Goal: Information Seeking & Learning: Learn about a topic

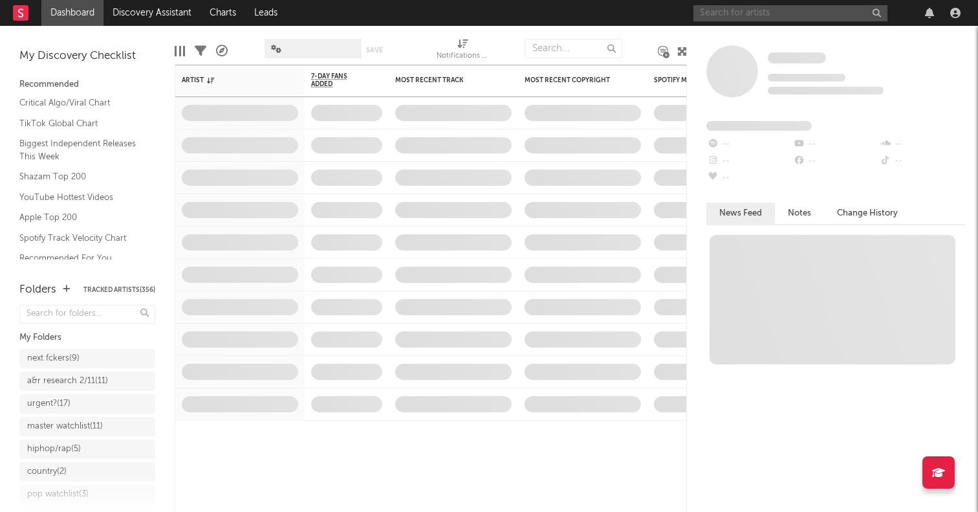
click at [800, 6] on input "text" at bounding box center [790, 13] width 194 height 16
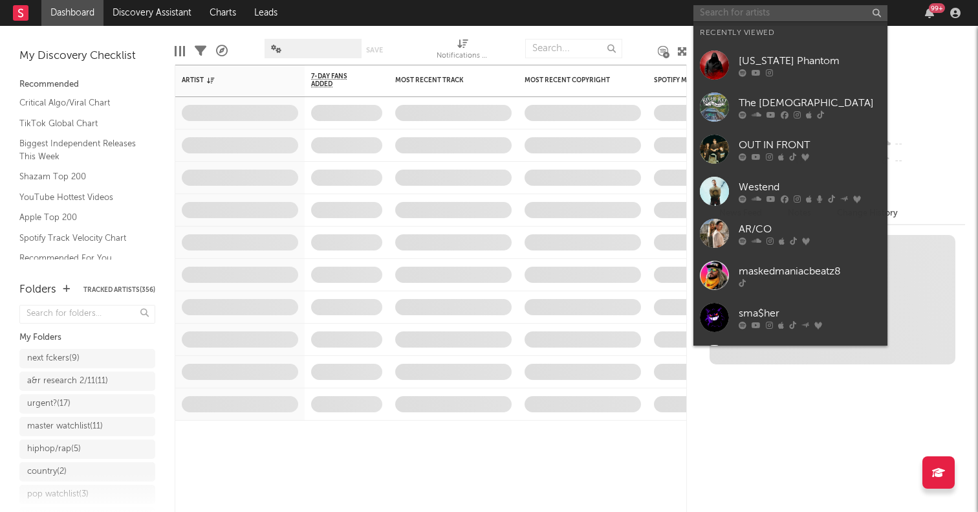
paste input "[PERSON_NAME]"
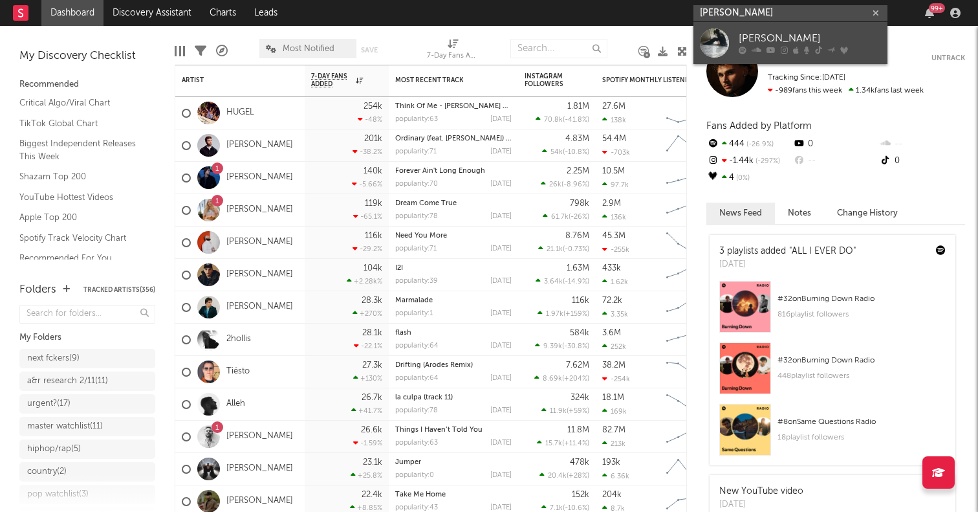
type input "[PERSON_NAME]"
click at [717, 39] on div at bounding box center [714, 42] width 29 height 29
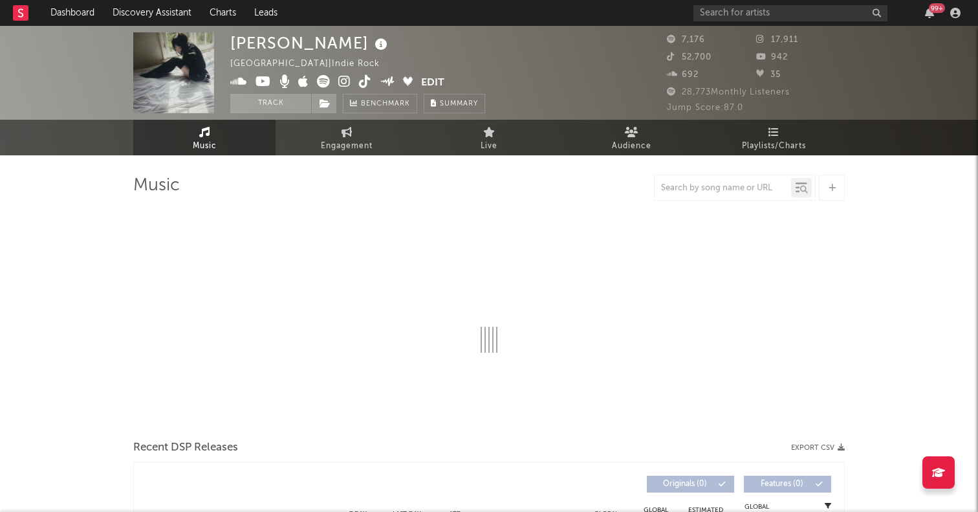
select select "1w"
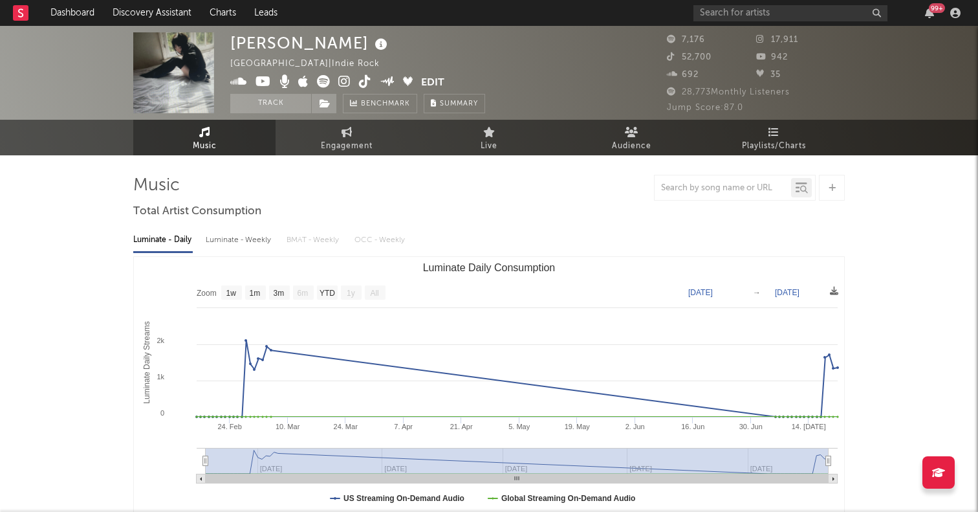
click at [326, 82] on icon at bounding box center [323, 81] width 13 height 13
click at [328, 84] on icon at bounding box center [323, 81] width 13 height 13
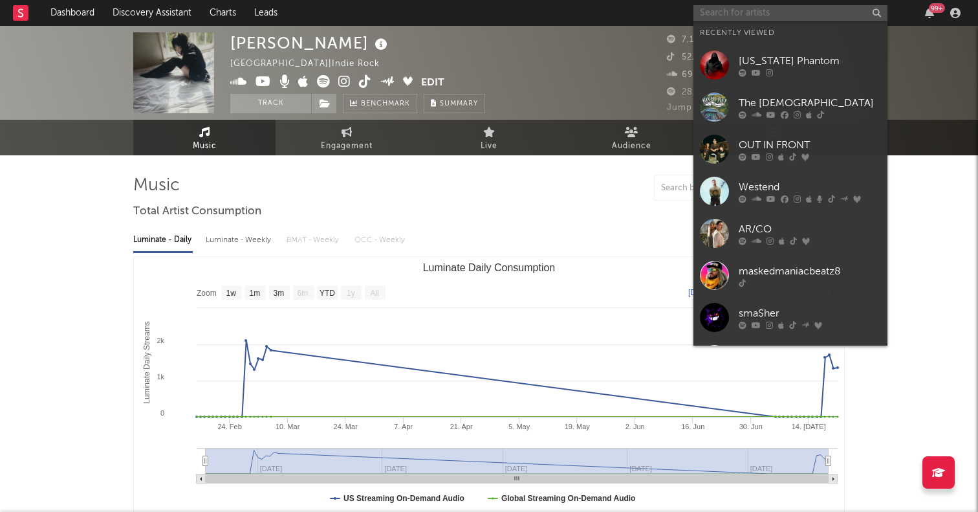
click at [757, 12] on input "text" at bounding box center [790, 13] width 194 height 16
paste input "Collect 200"
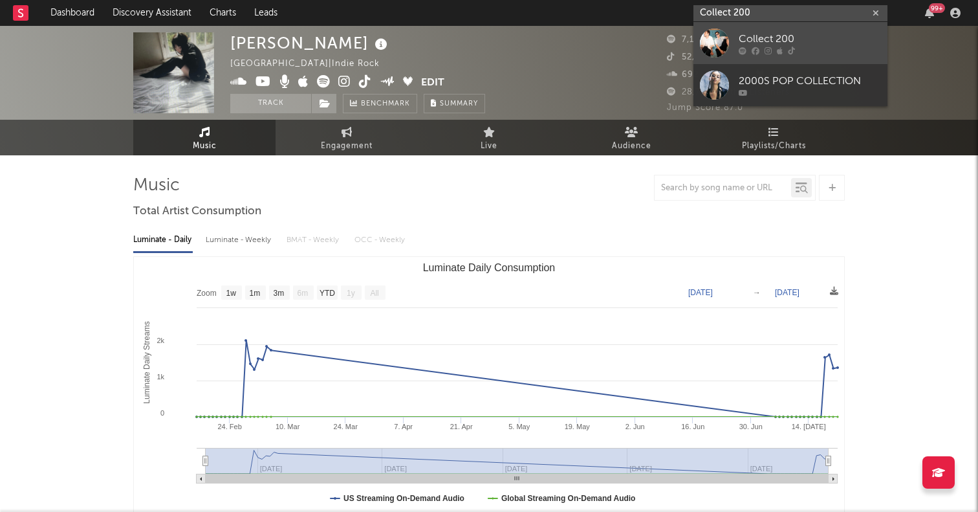
type input "Collect 200"
click at [724, 43] on div at bounding box center [714, 42] width 29 height 29
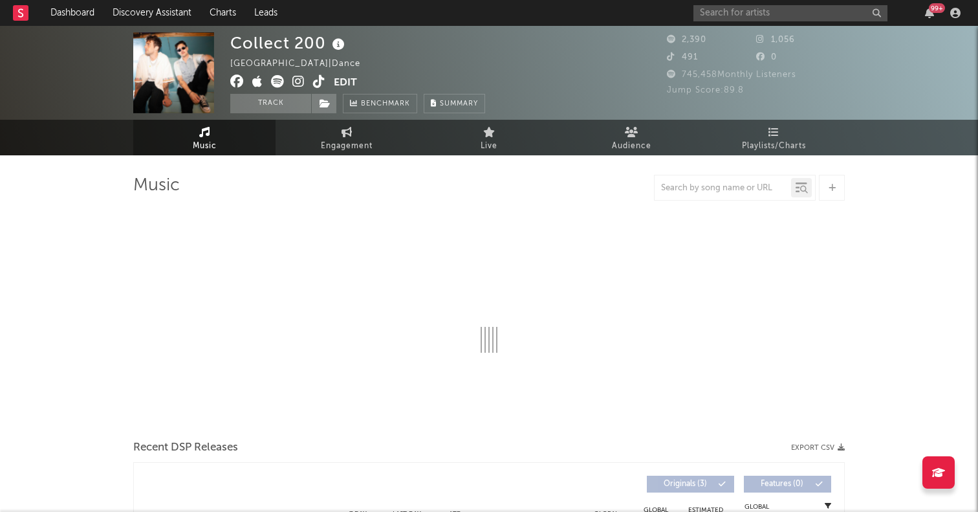
select select "1w"
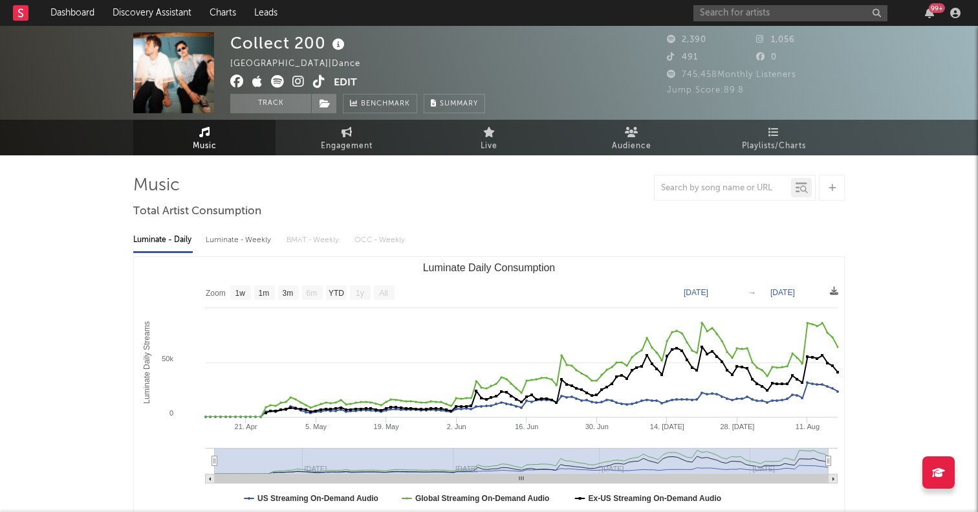
click at [276, 80] on icon at bounding box center [277, 81] width 13 height 13
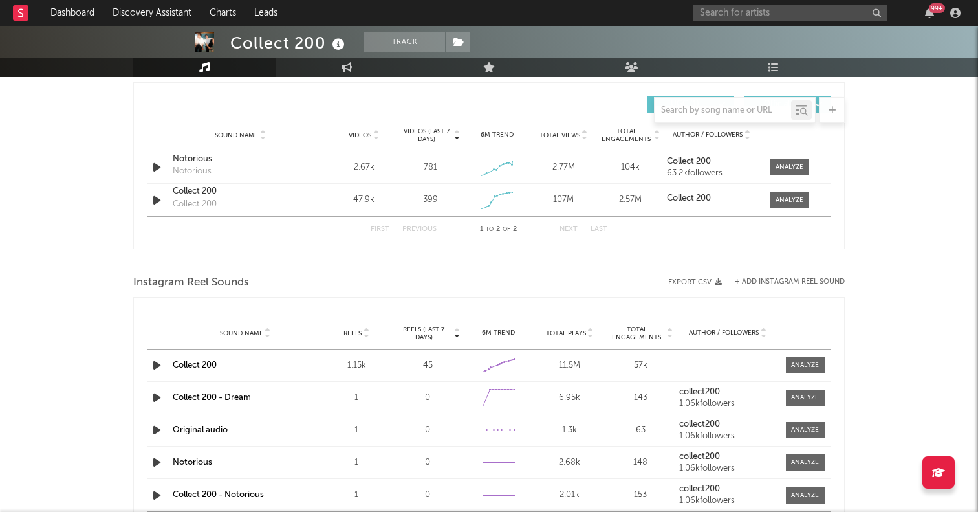
scroll to position [894, 0]
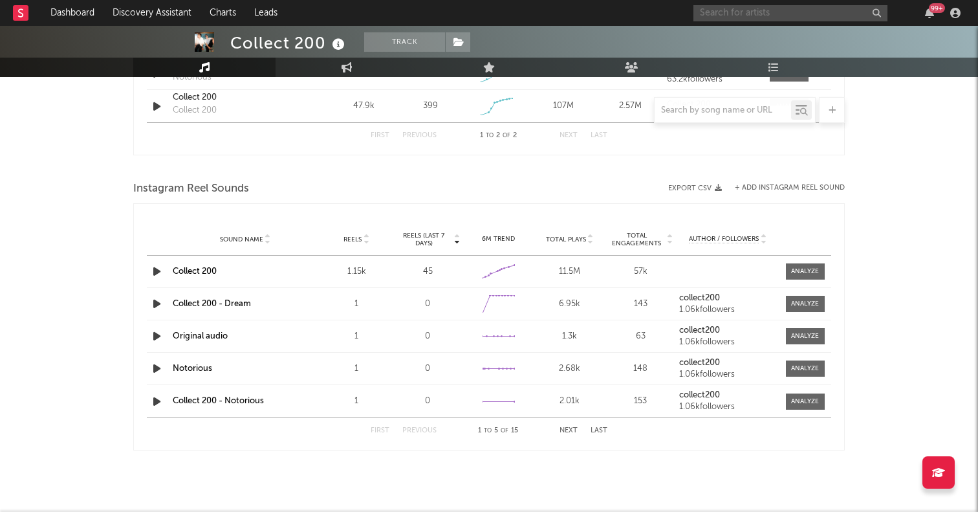
click at [724, 12] on input "text" at bounding box center [790, 13] width 194 height 16
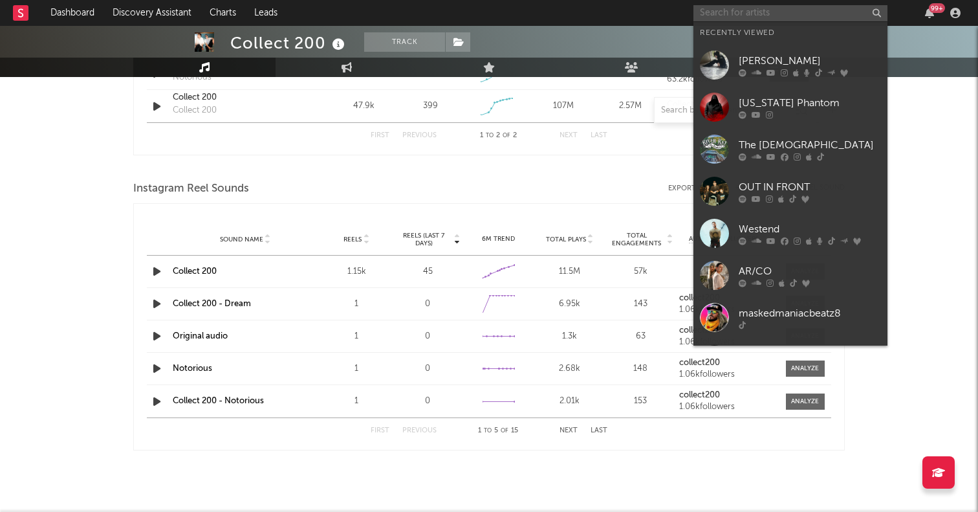
paste input "FLVCKKA"
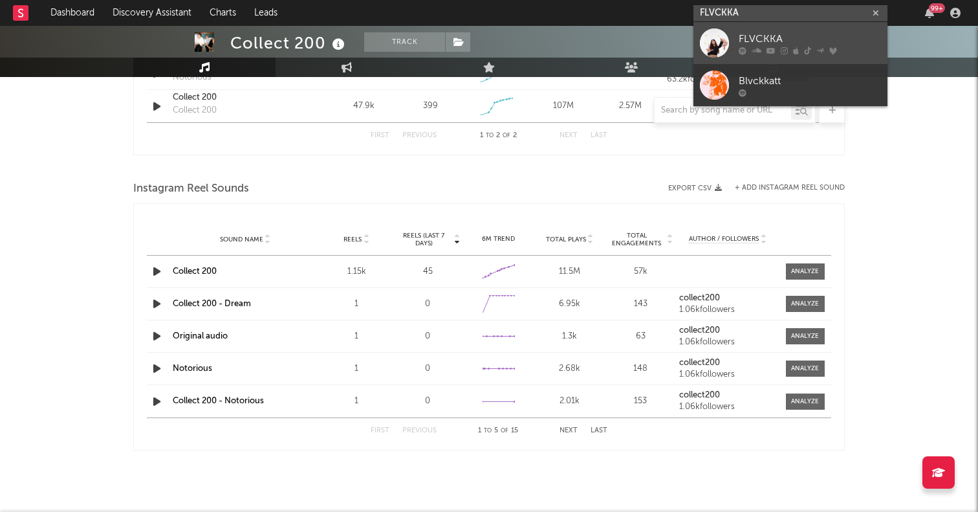
type input "FLVCKKA"
click at [721, 34] on div at bounding box center [714, 42] width 29 height 29
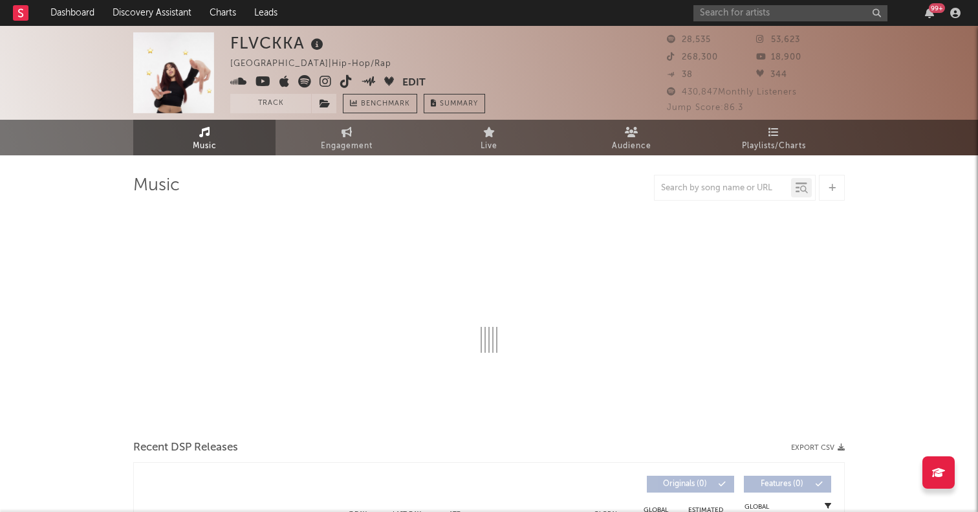
select select "6m"
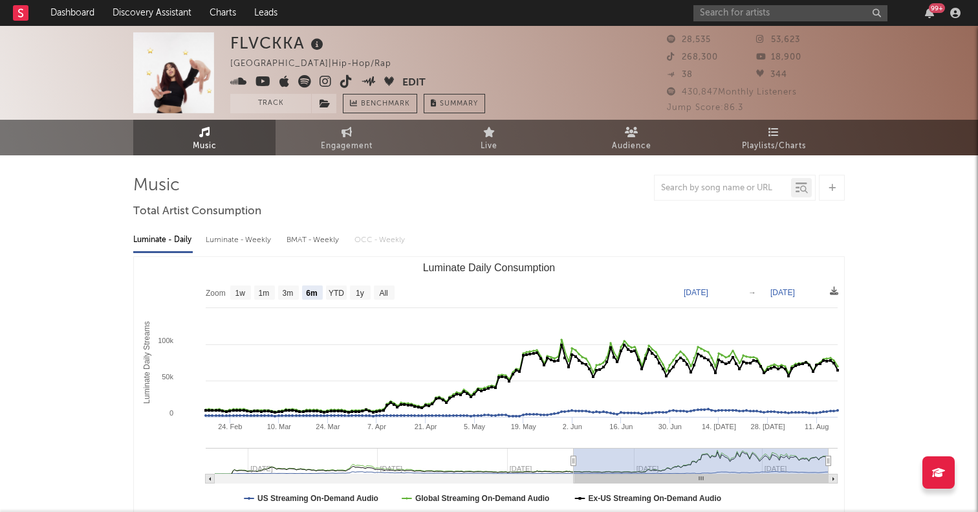
click at [301, 77] on icon at bounding box center [304, 81] width 13 height 13
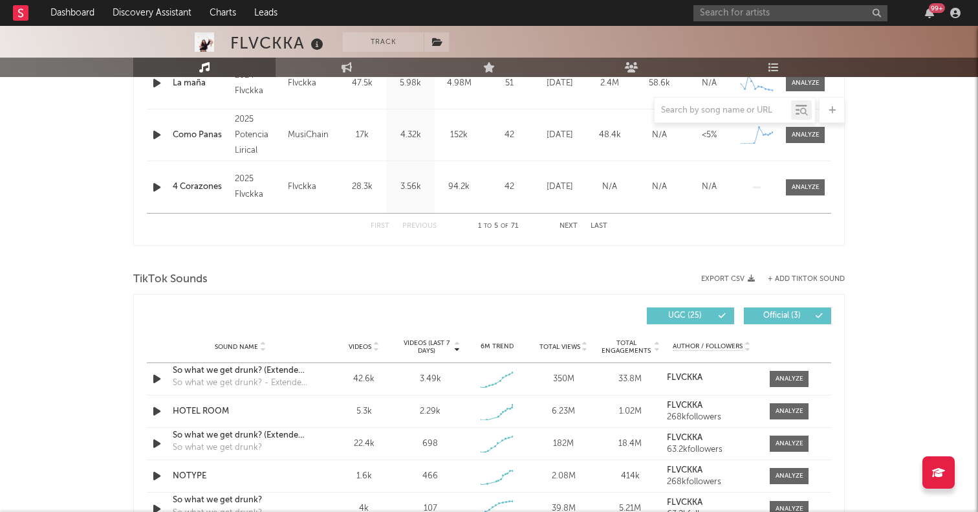
scroll to position [791, 0]
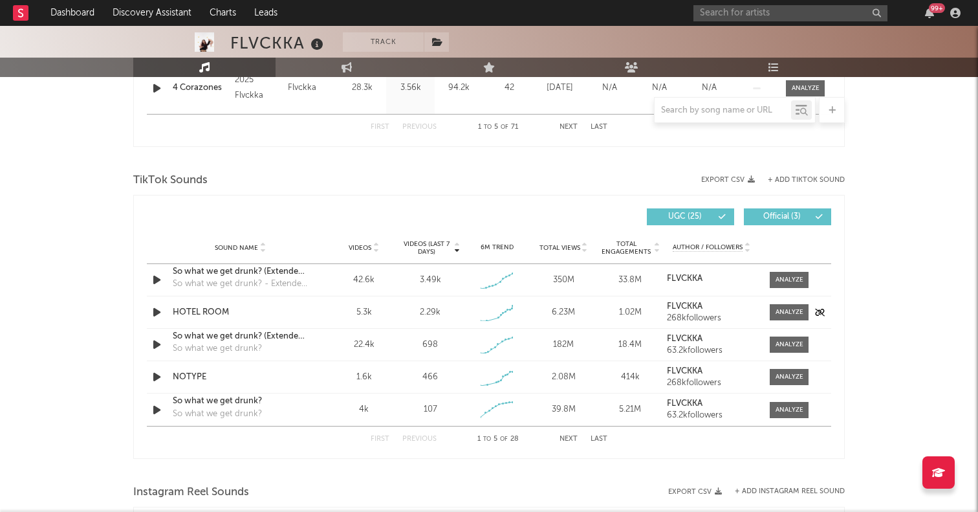
click at [159, 316] on icon "button" at bounding box center [157, 312] width 14 height 16
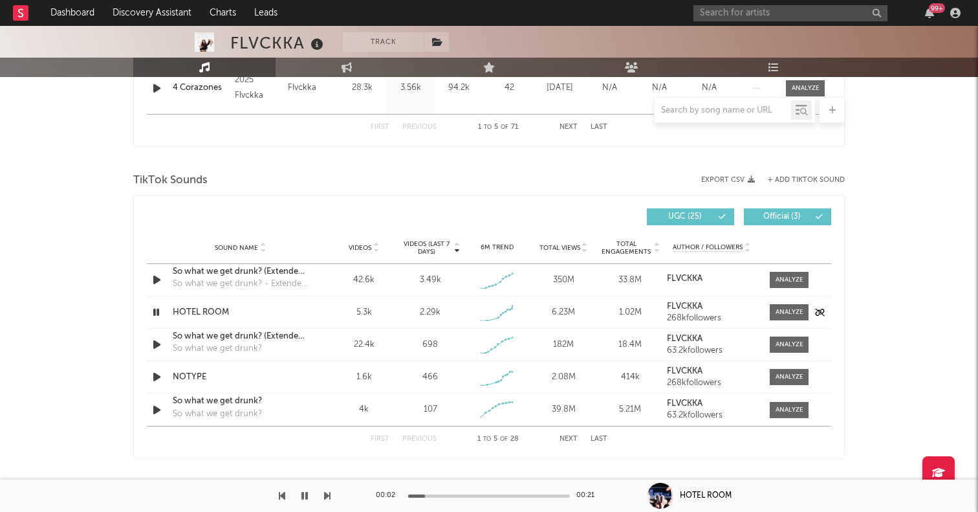
click at [159, 316] on icon "button" at bounding box center [156, 312] width 12 height 16
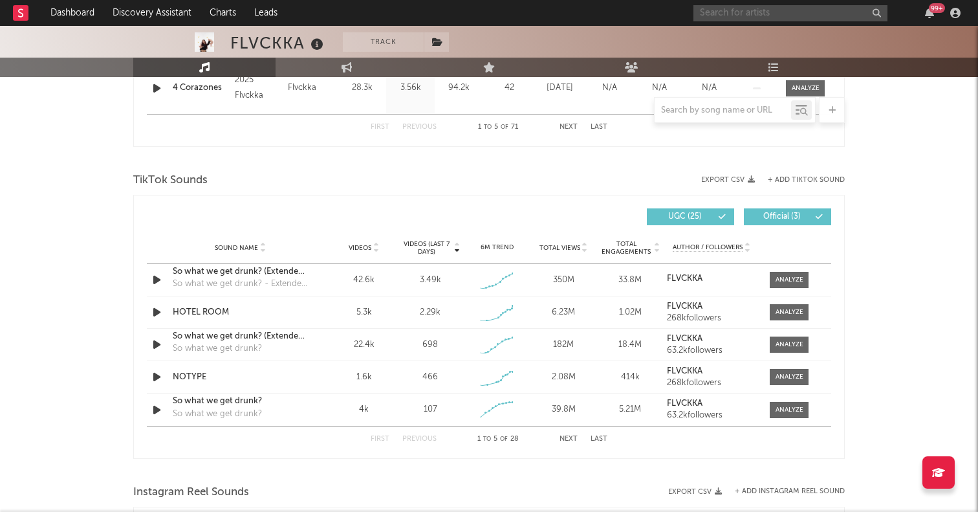
click at [743, 14] on input "text" at bounding box center [790, 13] width 194 height 16
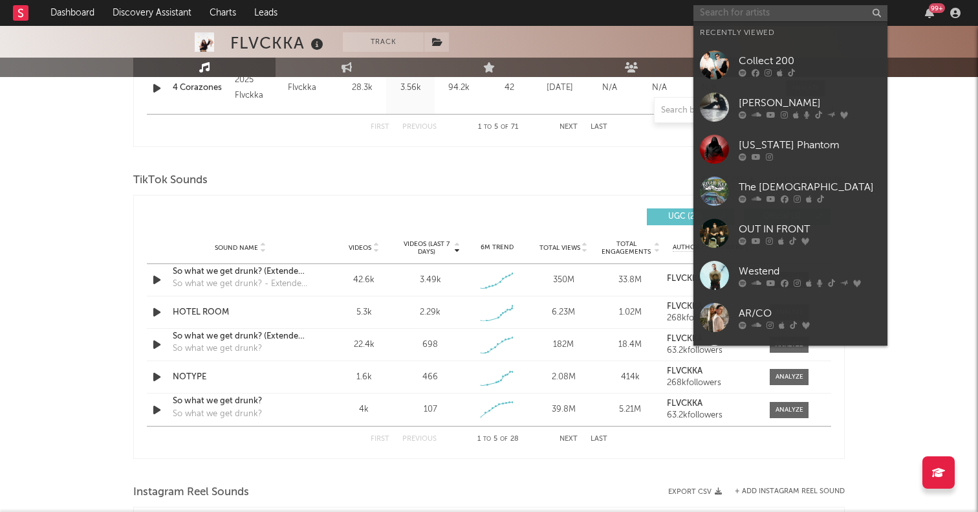
paste input "[PERSON_NAME]"
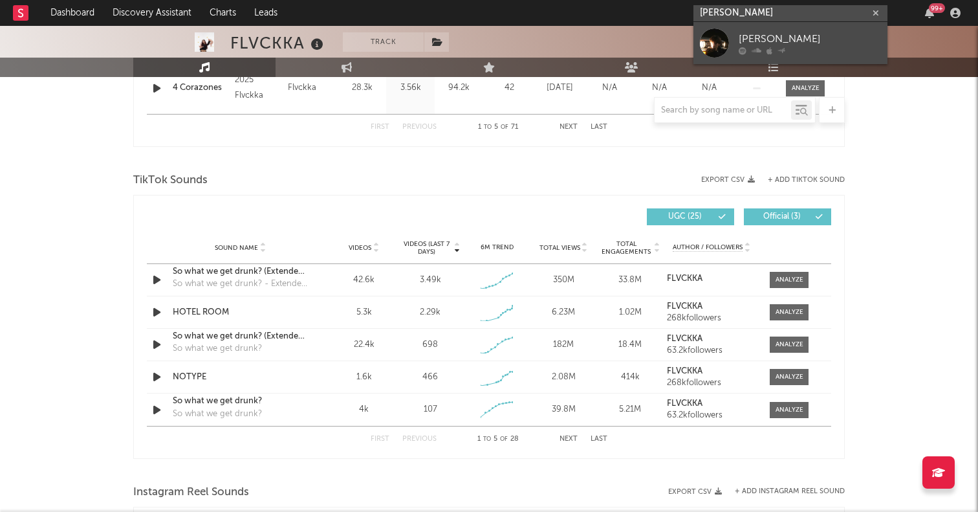
type input "[PERSON_NAME]"
click at [717, 56] on div at bounding box center [714, 42] width 29 height 29
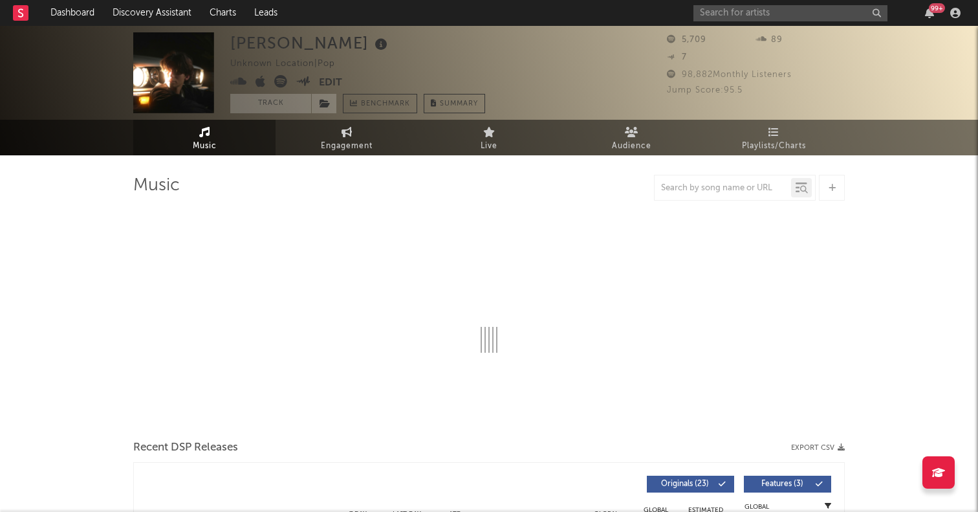
select select "6m"
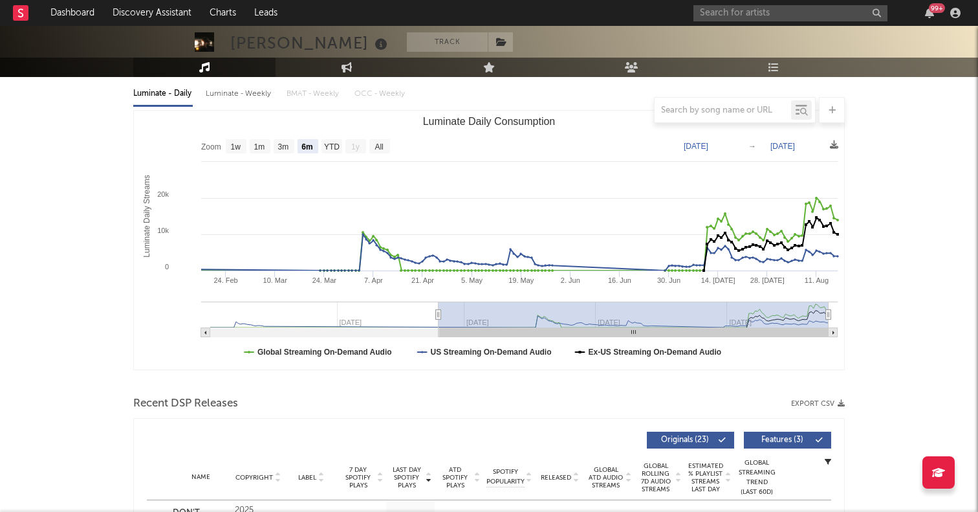
scroll to position [351, 0]
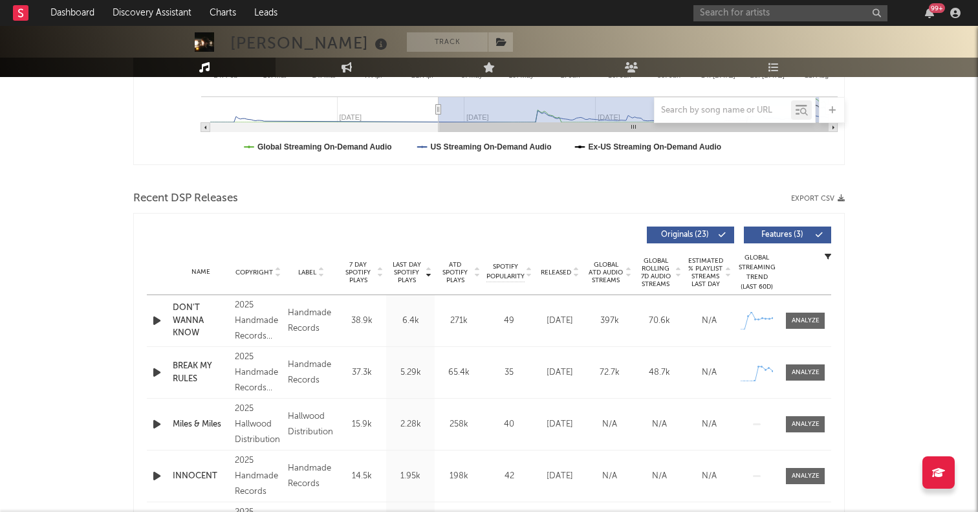
click at [163, 320] on icon "button" at bounding box center [157, 320] width 14 height 16
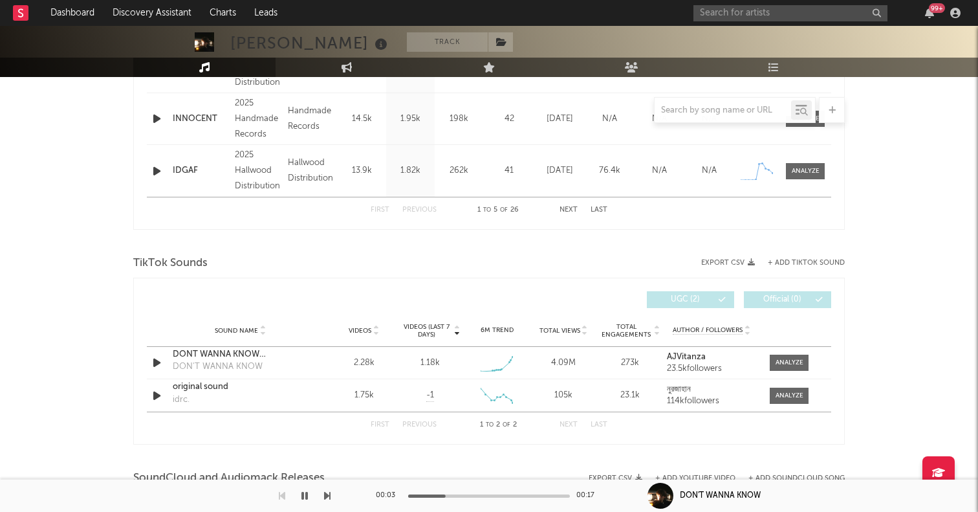
scroll to position [741, 0]
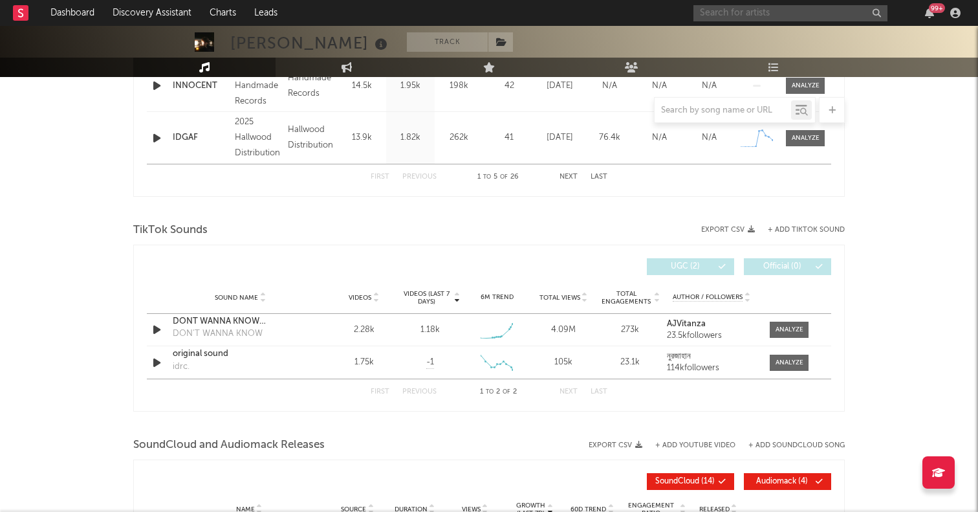
click at [763, 17] on input "text" at bounding box center [790, 13] width 194 height 16
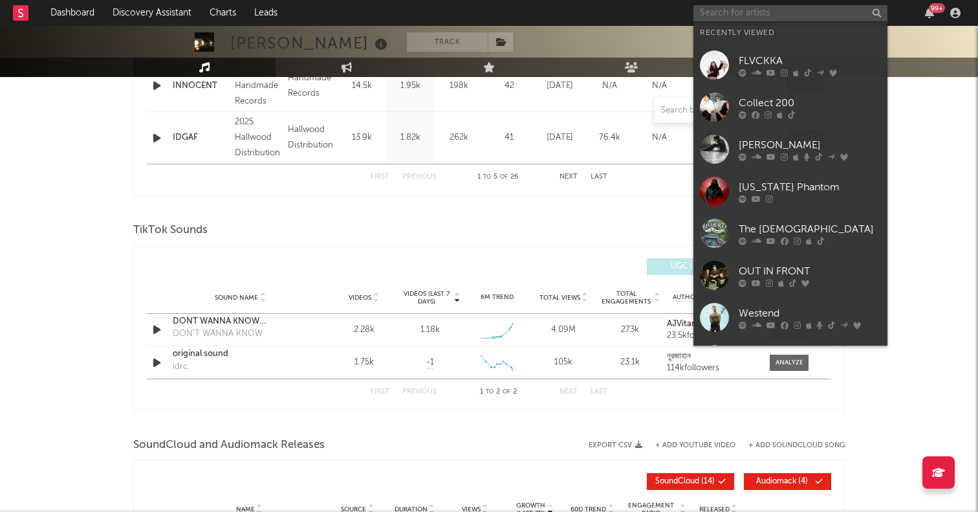
paste input "[URL][DOMAIN_NAME]"
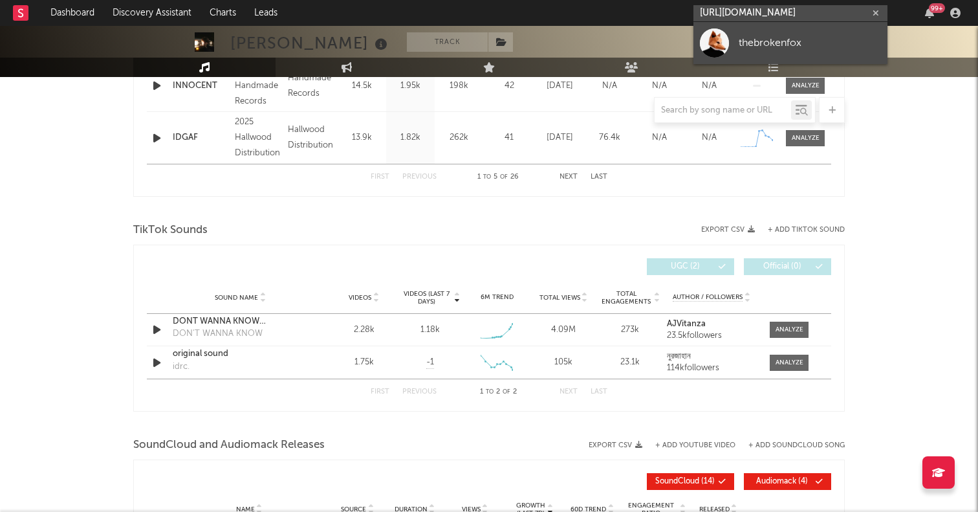
type input "[URL][DOMAIN_NAME]"
click at [712, 43] on div at bounding box center [714, 42] width 29 height 29
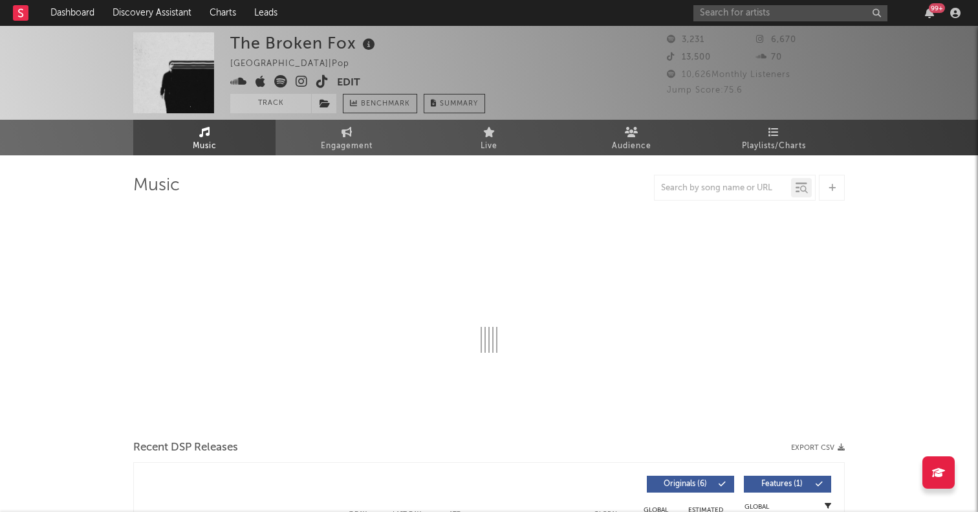
select select "1w"
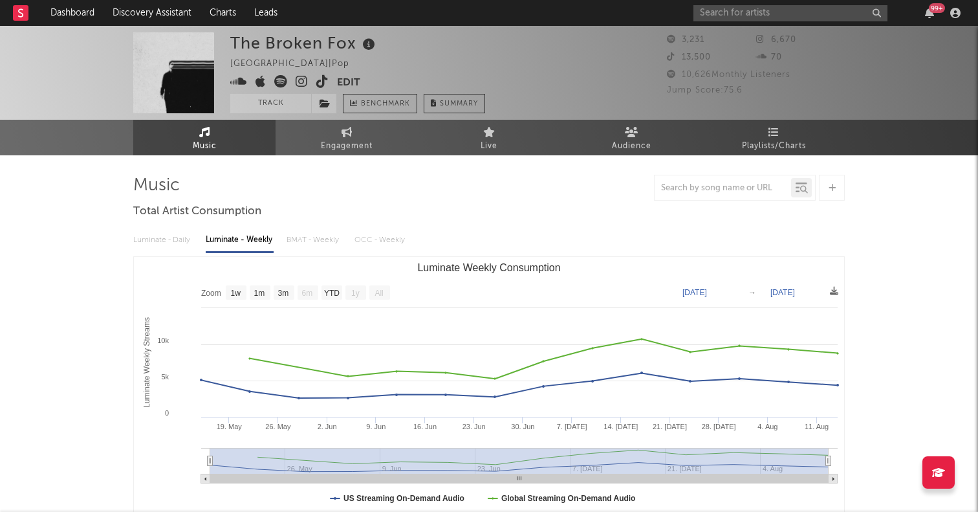
click at [280, 82] on icon at bounding box center [280, 81] width 13 height 13
click at [717, 17] on input "text" at bounding box center [790, 13] width 194 height 16
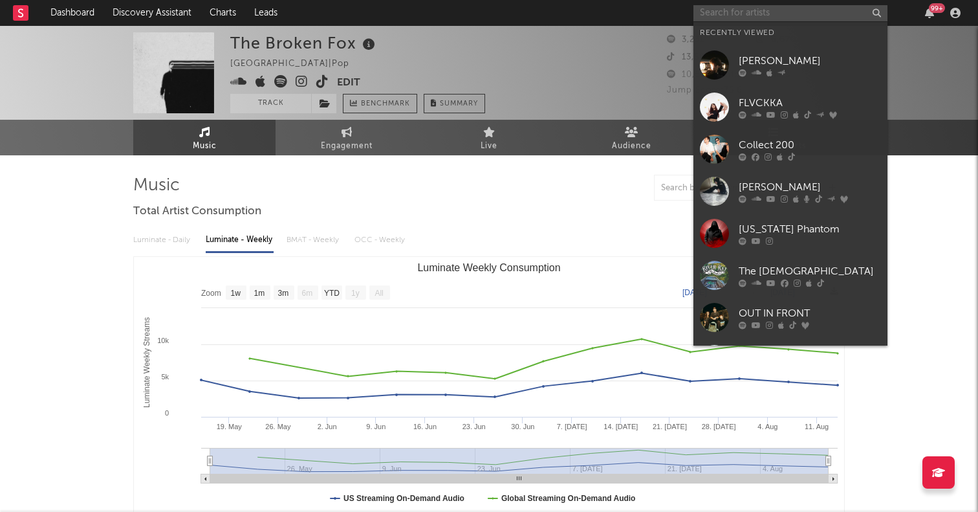
paste input "[URL][DOMAIN_NAME]"
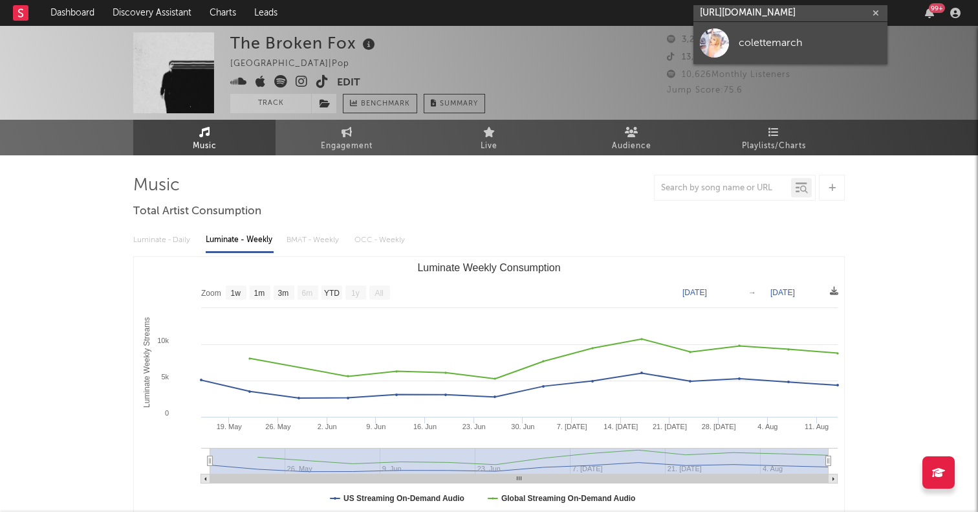
type input "[URL][DOMAIN_NAME]"
click at [718, 44] on div at bounding box center [714, 42] width 29 height 29
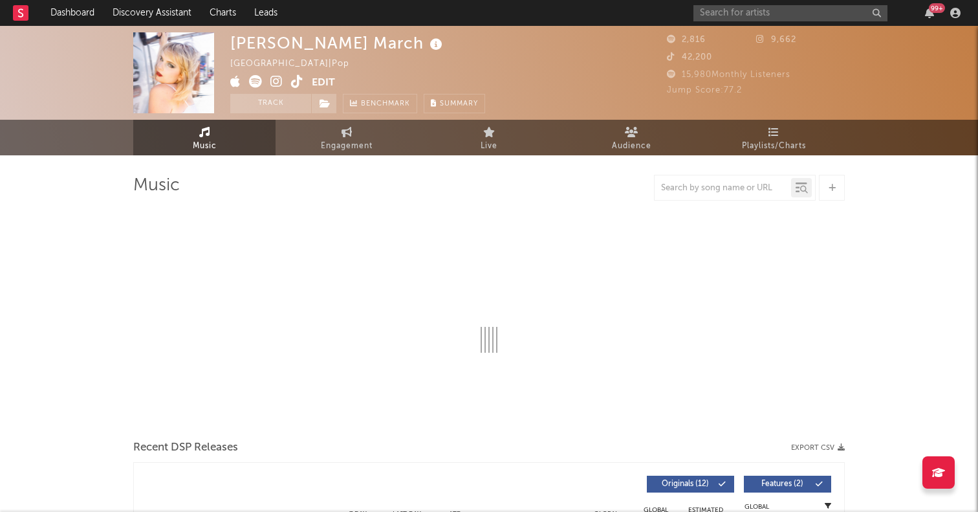
select select "1w"
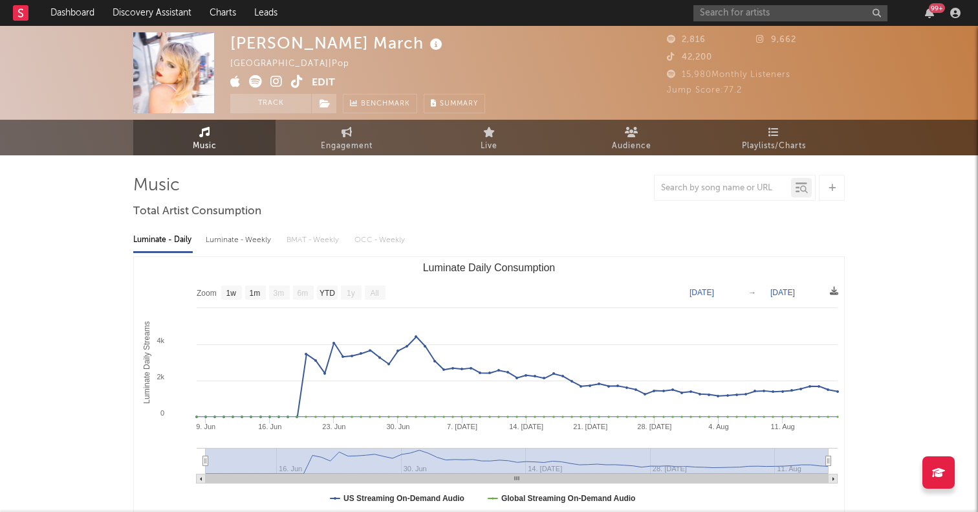
click at [253, 78] on icon at bounding box center [255, 81] width 13 height 13
click at [730, 16] on input "text" at bounding box center [790, 13] width 194 height 16
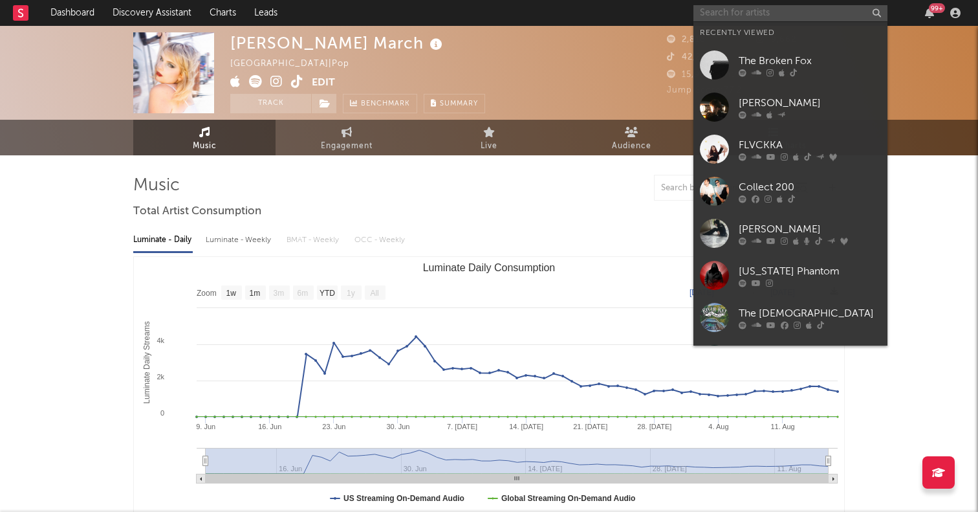
paste input "[URL][DOMAIN_NAME]"
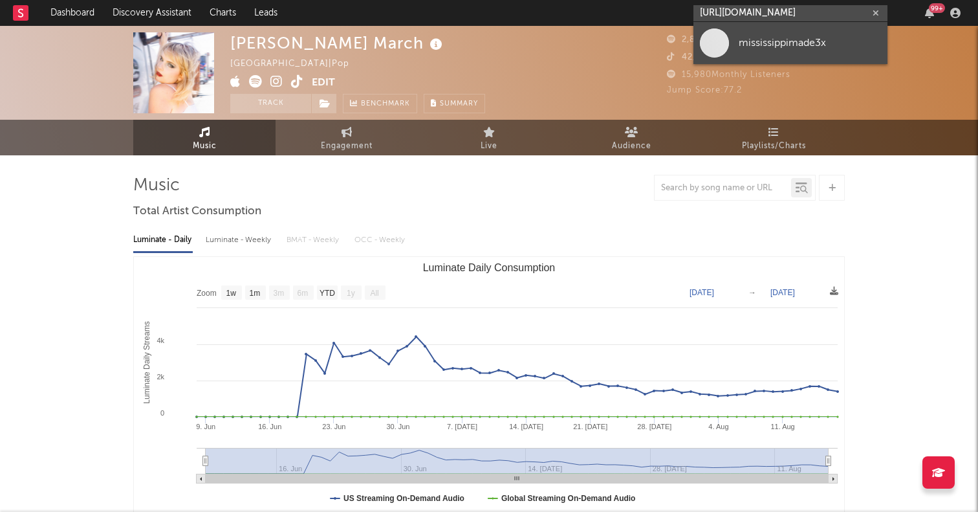
type input "[URL][DOMAIN_NAME]"
click at [717, 38] on span at bounding box center [714, 42] width 29 height 29
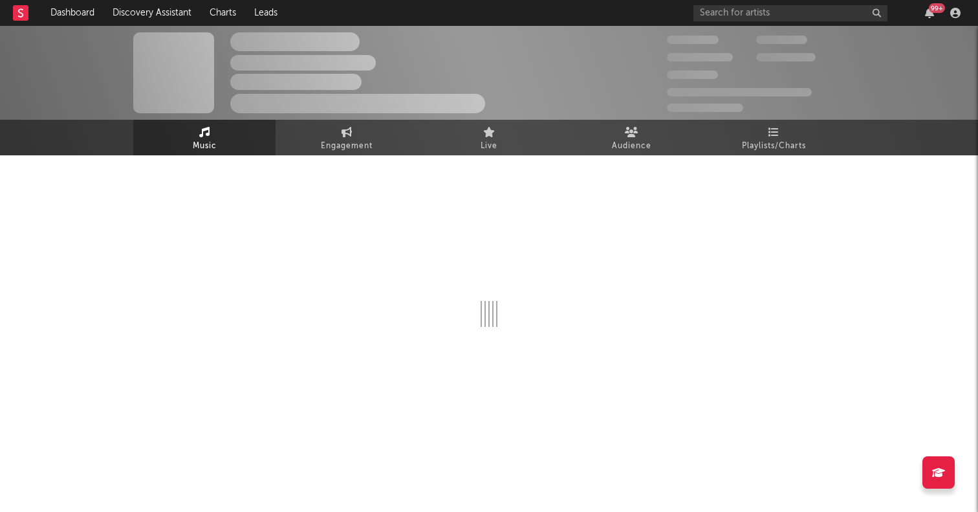
select select "1w"
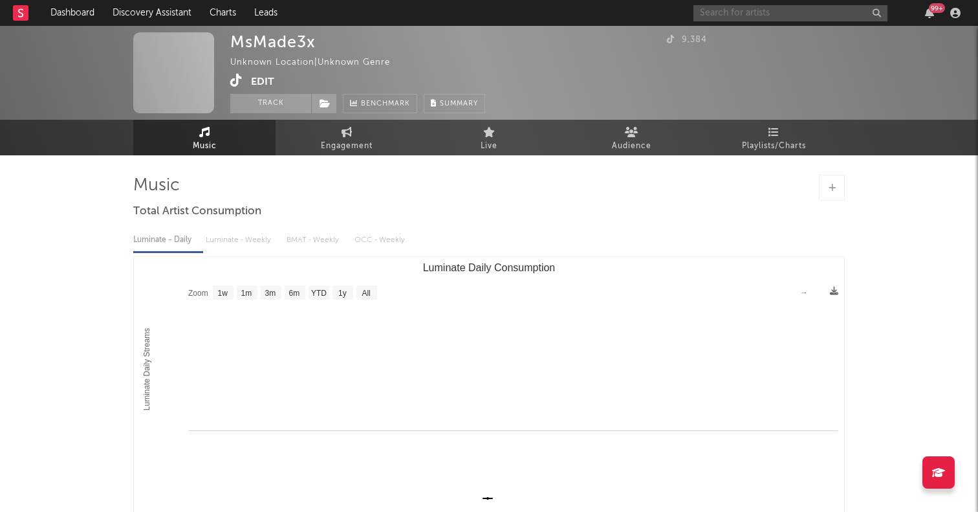
click at [724, 10] on input "text" at bounding box center [790, 13] width 194 height 16
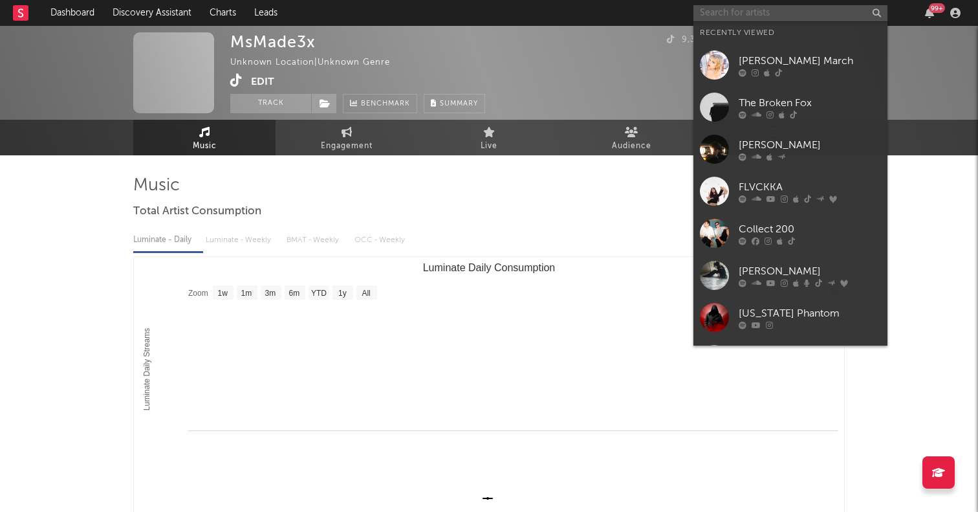
paste input "[URL][DOMAIN_NAME]"
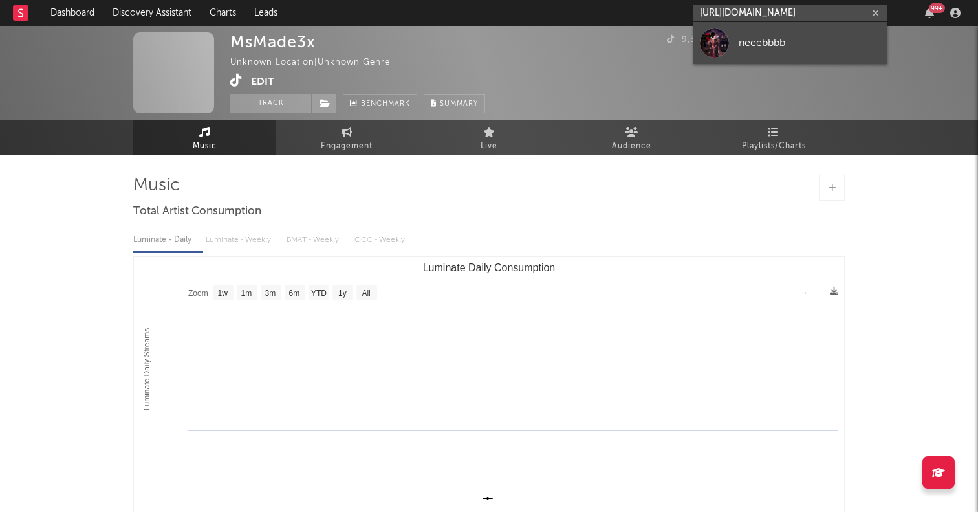
type input "[URL][DOMAIN_NAME]"
click at [708, 45] on div at bounding box center [714, 42] width 29 height 29
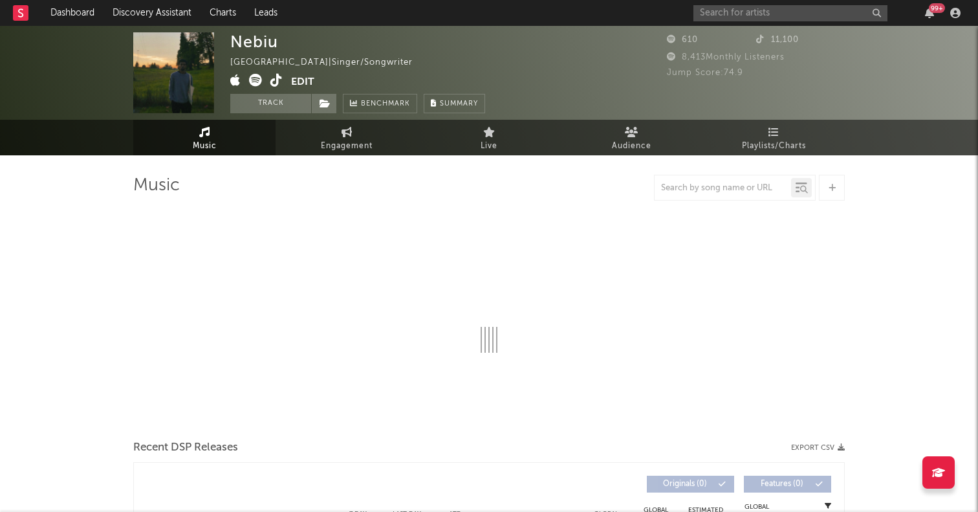
select select "1w"
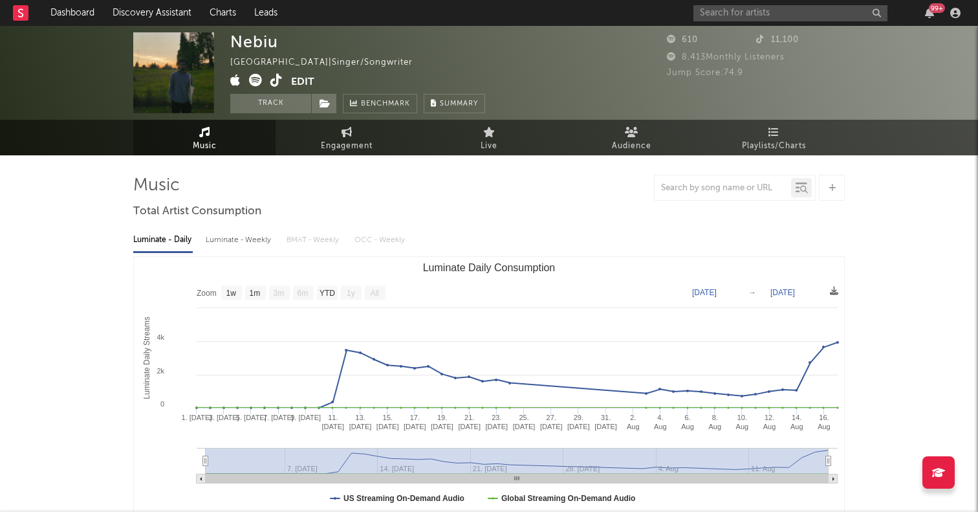
click at [255, 77] on icon at bounding box center [255, 80] width 13 height 13
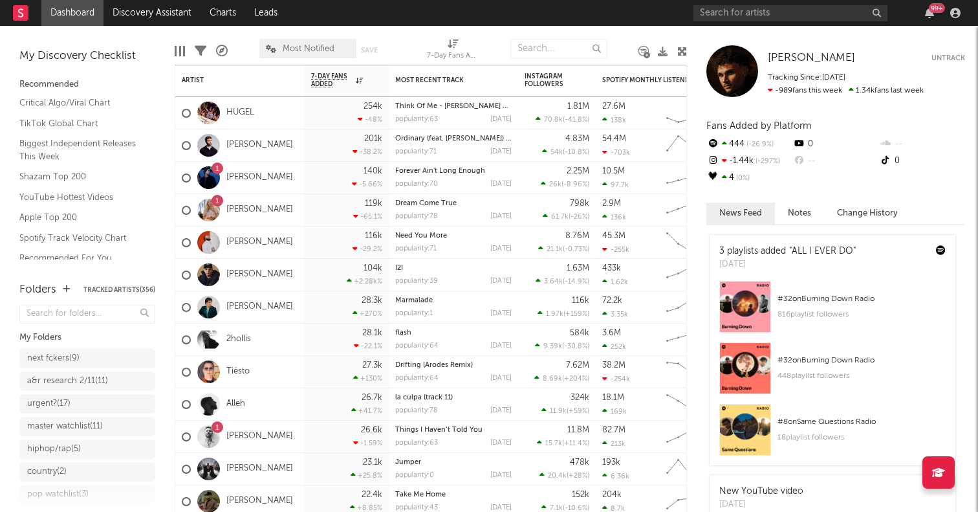
click at [726, 22] on div "99 +" at bounding box center [829, 13] width 272 height 26
click at [726, 21] on div "99 +" at bounding box center [829, 13] width 272 height 26
click at [725, 17] on input "text" at bounding box center [790, 13] width 194 height 16
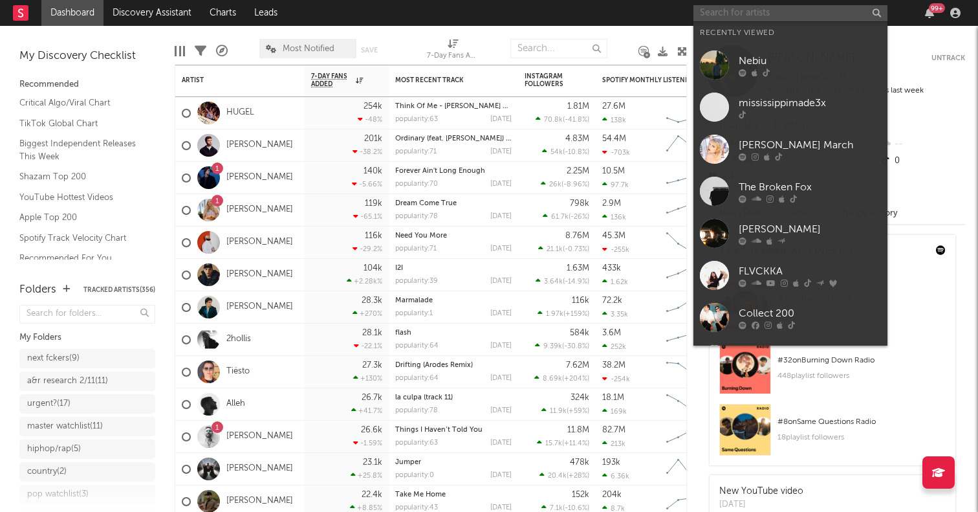
paste input "Whereami"
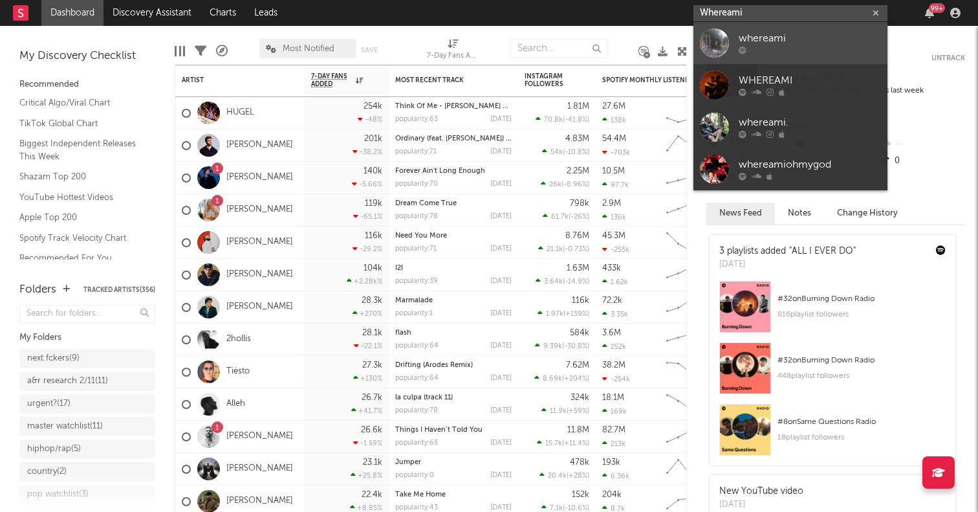
type input "Whereami"
click at [720, 37] on div at bounding box center [714, 42] width 29 height 29
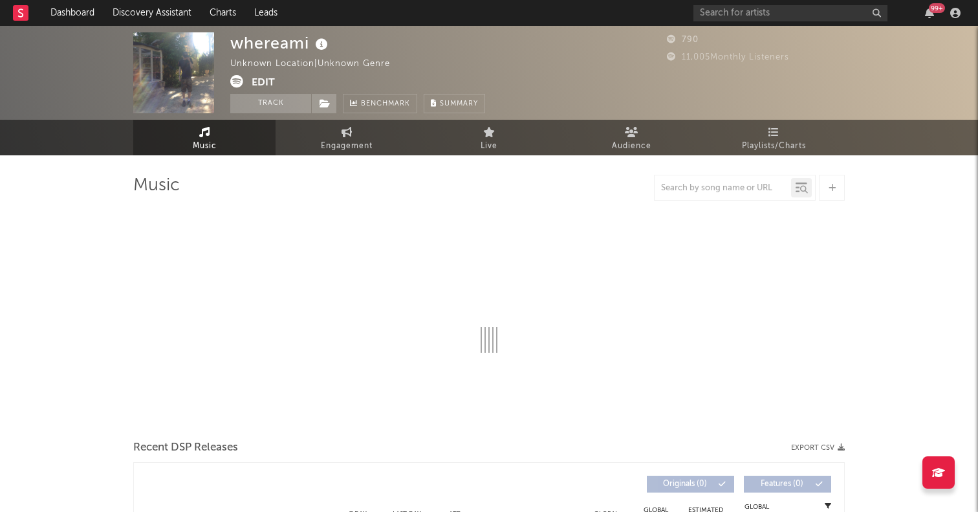
select select "1w"
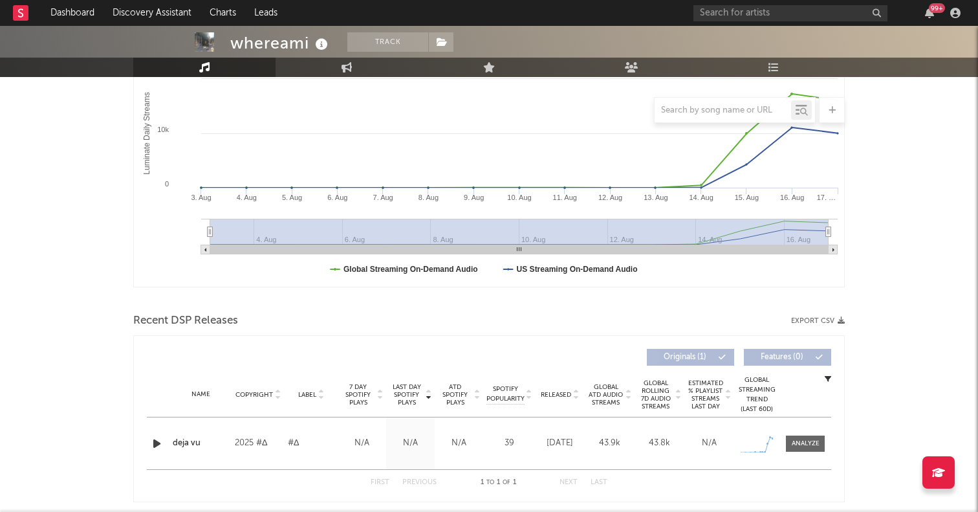
scroll to position [233, 0]
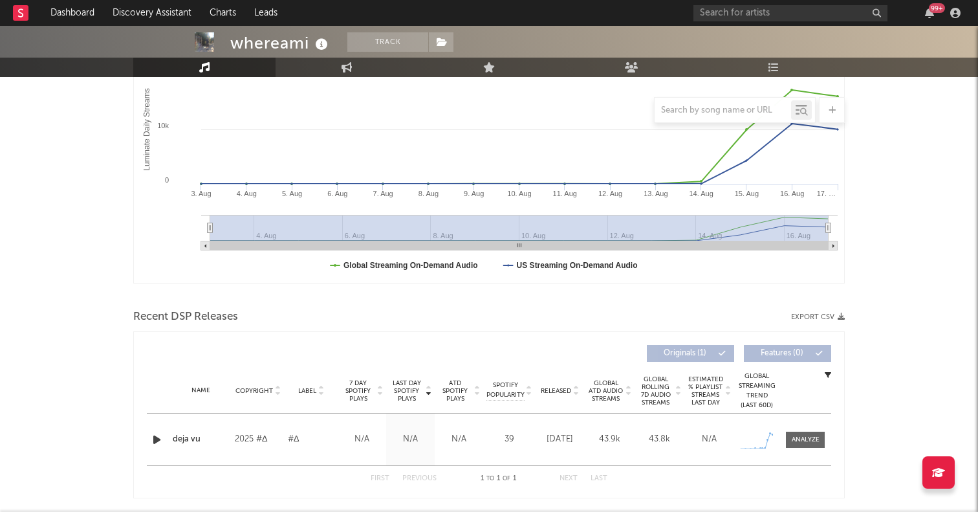
click at [153, 428] on div "Name deja vu Copyright 2025 #∆ Label #∆ Album Names deja vu Composer Names 7 Da…" at bounding box center [489, 439] width 684 height 52
click at [154, 437] on icon "button" at bounding box center [157, 439] width 14 height 16
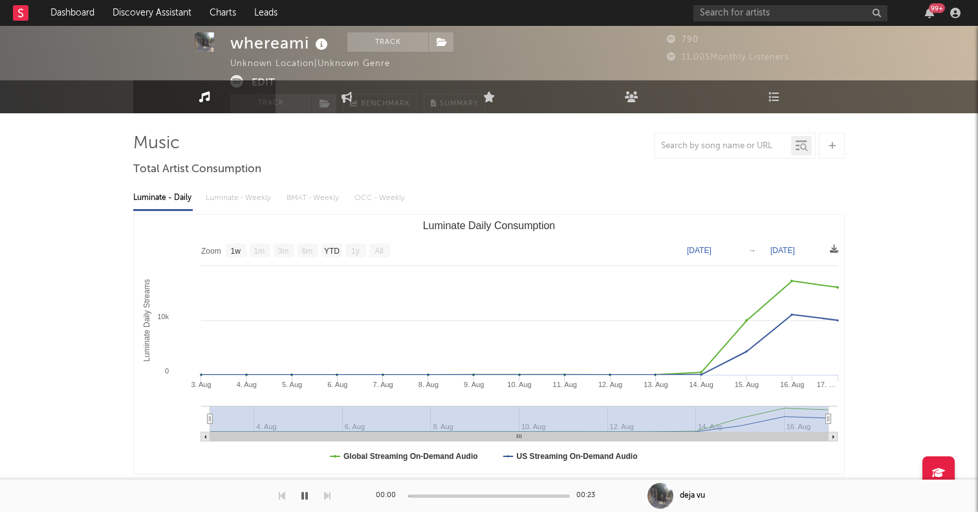
scroll to position [0, 0]
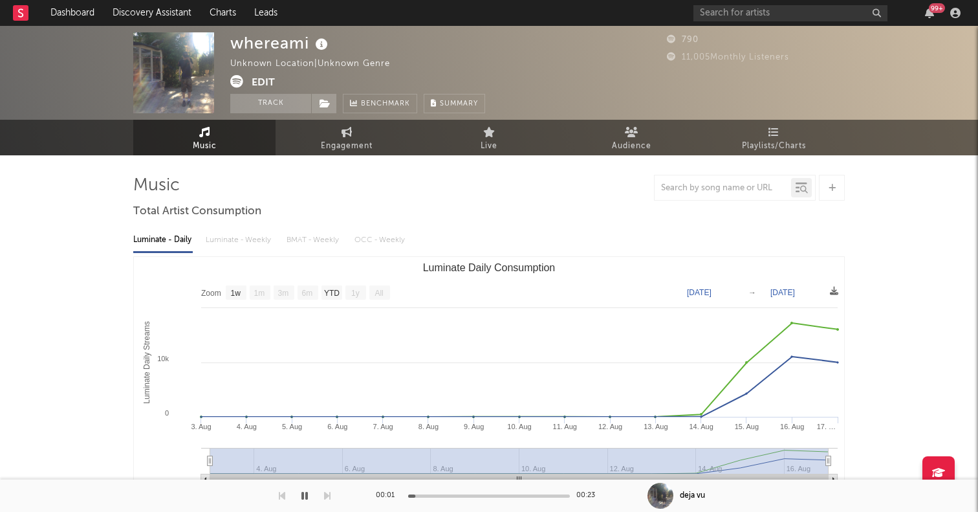
click at [236, 80] on icon at bounding box center [236, 81] width 13 height 13
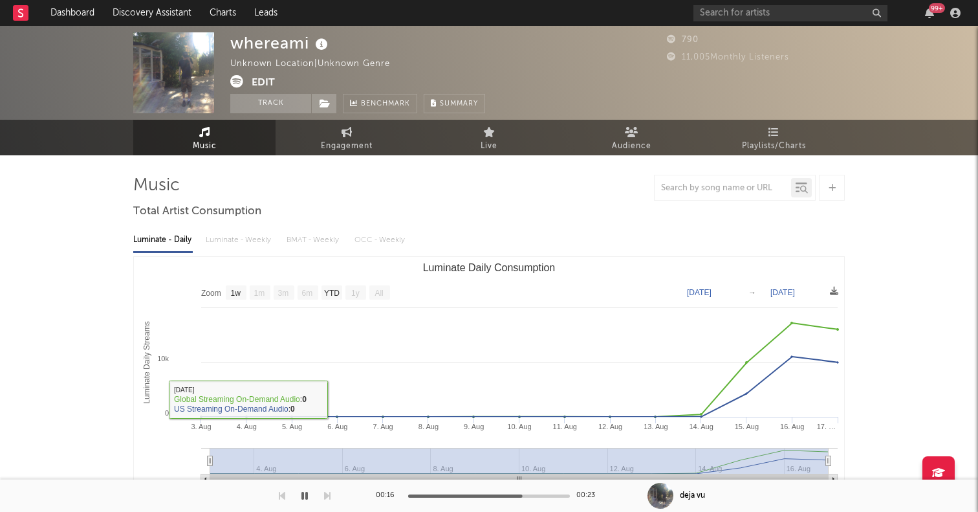
click at [307, 485] on button "button" at bounding box center [304, 495] width 13 height 32
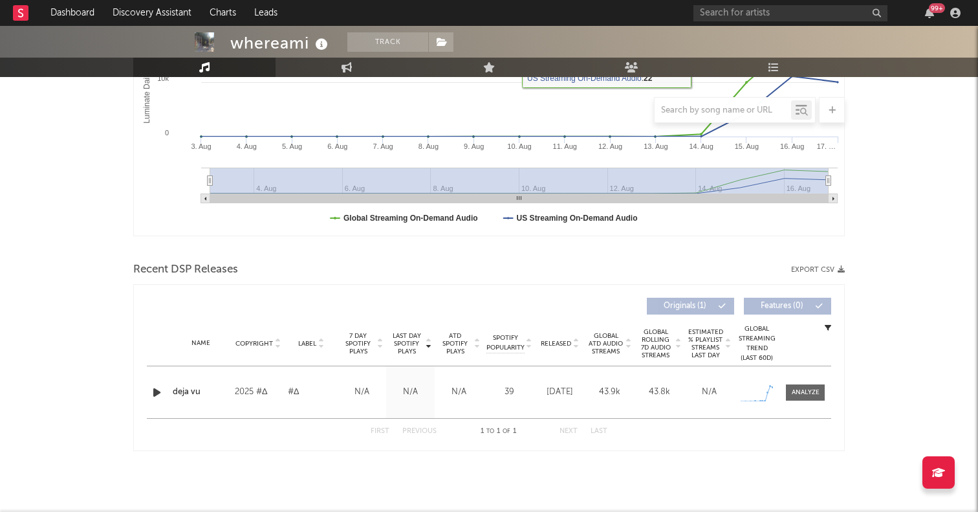
scroll to position [281, 0]
